Goal: Task Accomplishment & Management: Manage account settings

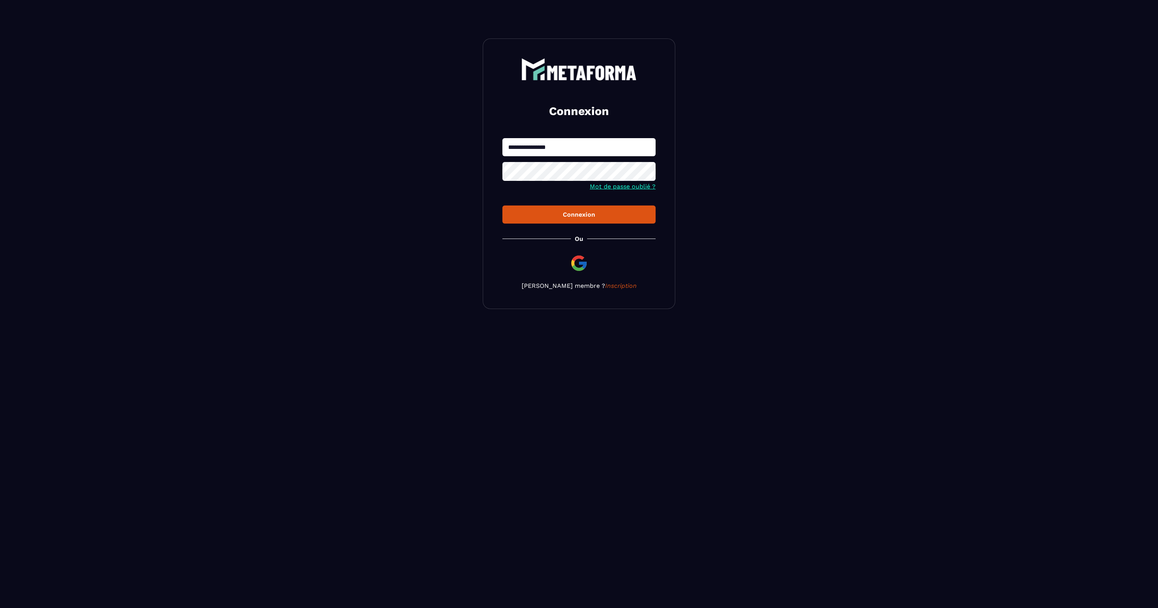
click at [572, 148] on input "**********" at bounding box center [578, 147] width 153 height 18
type input "**********"
click at [562, 217] on div "Connexion" at bounding box center [578, 214] width 141 height 7
